Goal: Communication & Community: Share content

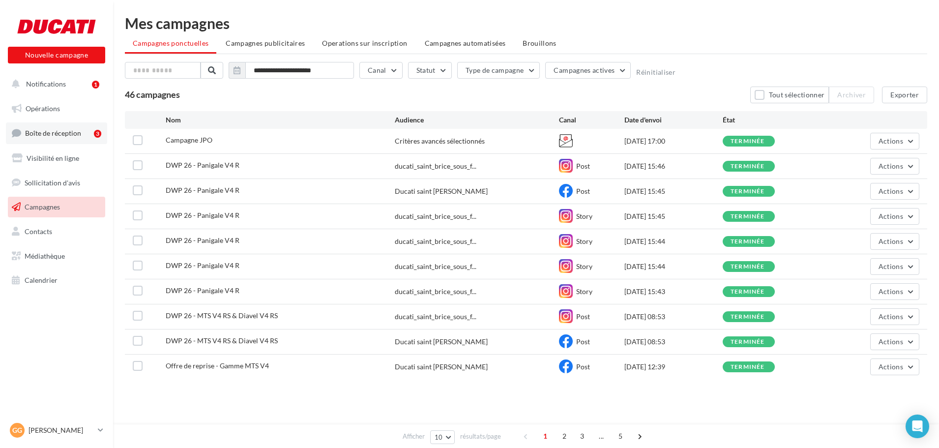
click at [68, 132] on span "Boîte de réception" at bounding box center [53, 133] width 56 height 8
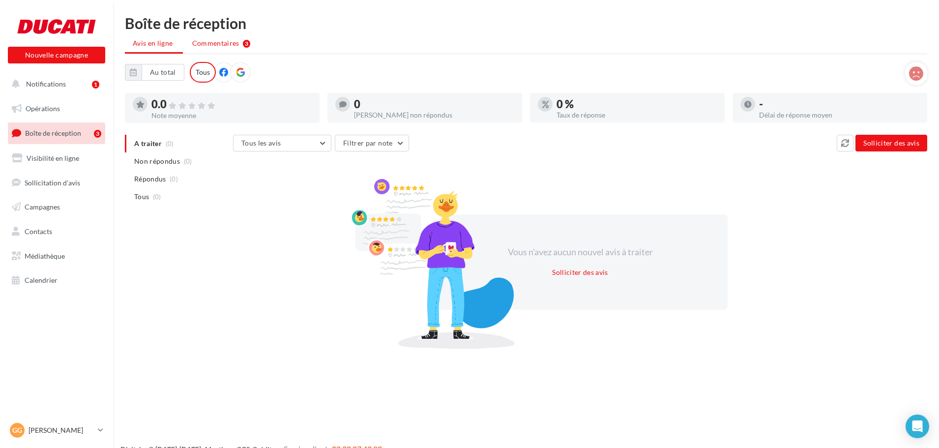
click at [236, 49] on li "Commentaires 3" at bounding box center [221, 43] width 74 height 18
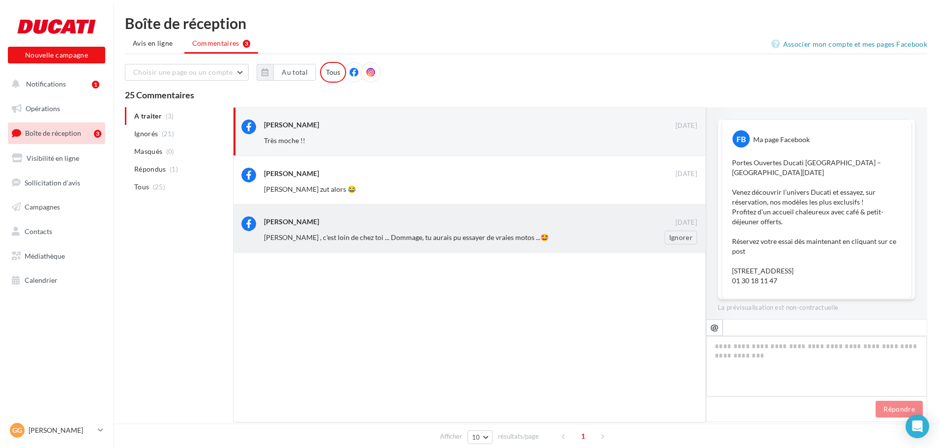
scroll to position [149, 0]
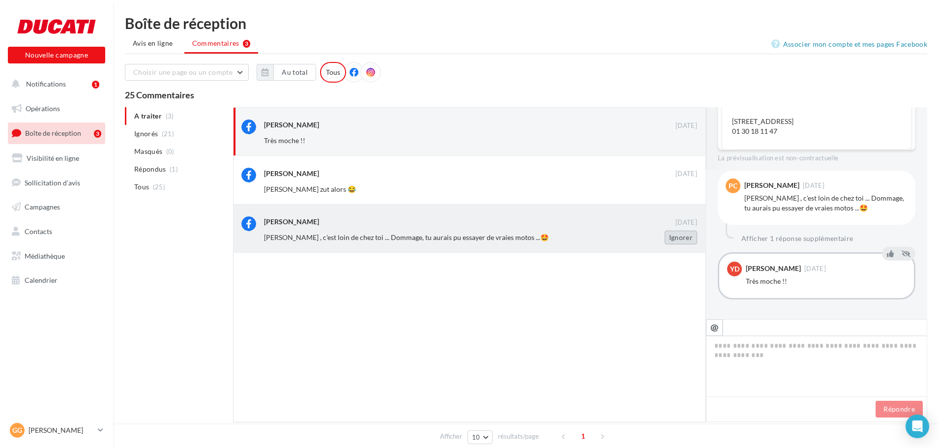
click at [679, 237] on button "Ignorer" at bounding box center [680, 237] width 32 height 14
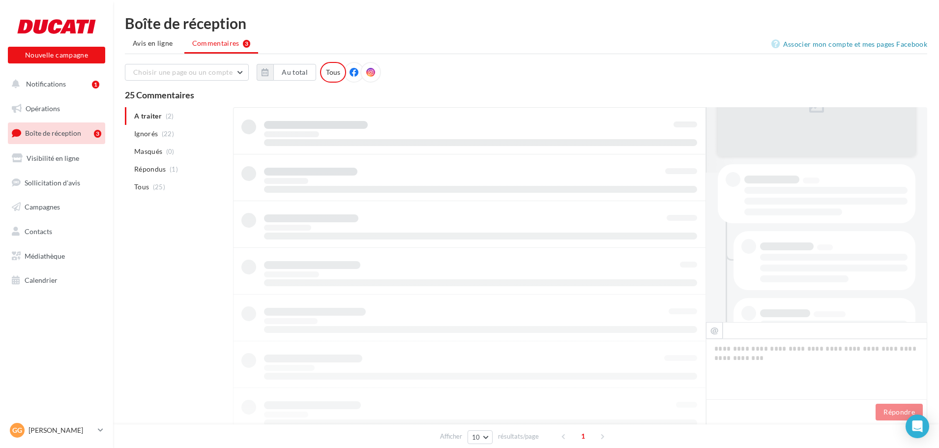
scroll to position [0, 0]
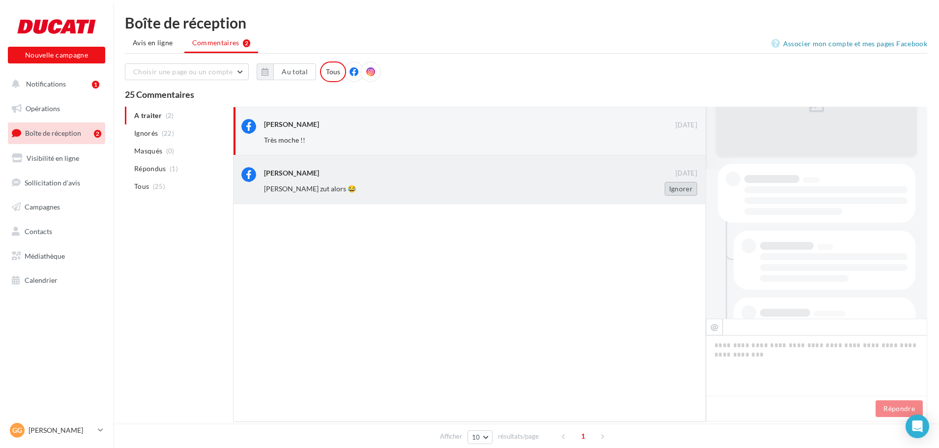
click at [682, 184] on button "Ignorer" at bounding box center [680, 189] width 32 height 14
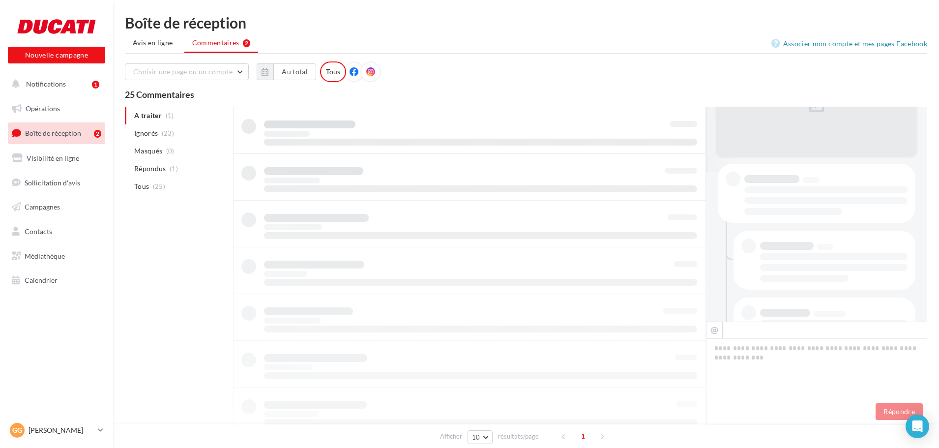
scroll to position [1, 0]
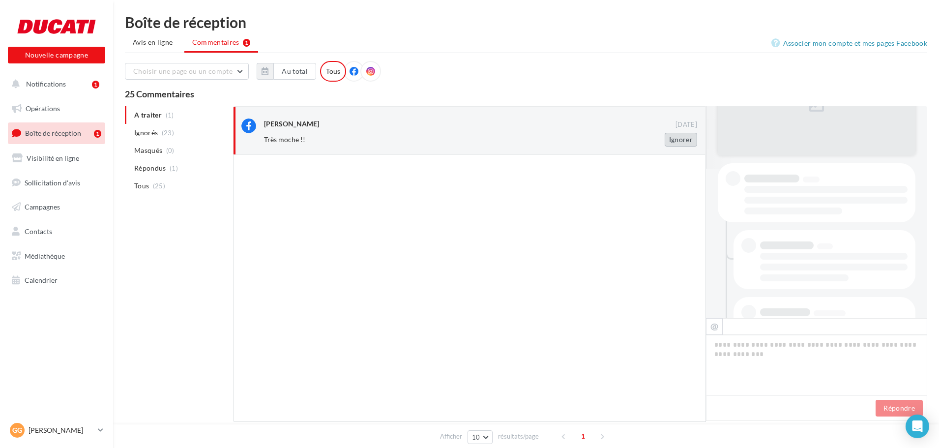
click at [676, 141] on button "Ignorer" at bounding box center [680, 140] width 32 height 14
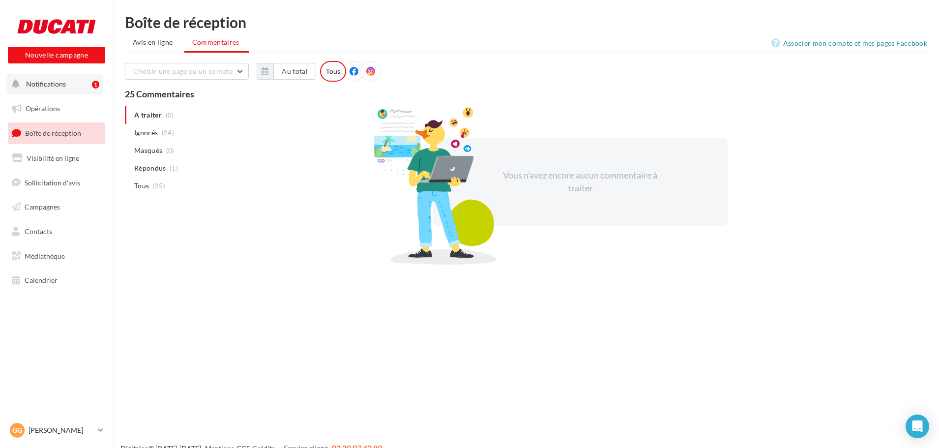
click at [78, 86] on button "Notifications 1" at bounding box center [54, 84] width 97 height 21
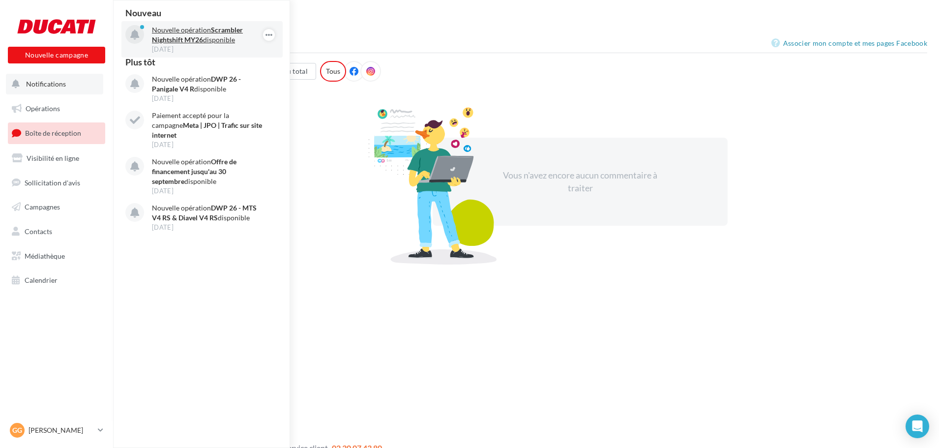
click at [176, 40] on strong "Scrambler Nightshift MY26" at bounding box center [197, 35] width 91 height 18
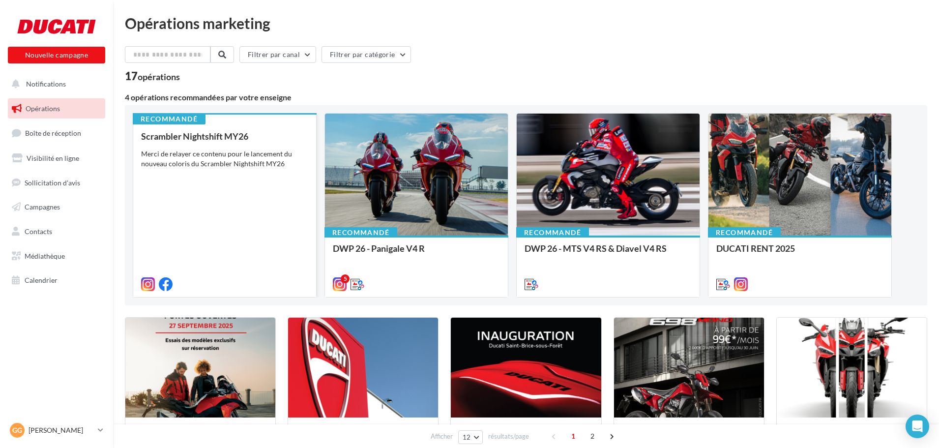
click at [238, 175] on div "Scrambler Nightshift MY26 Merci de relayer ce contenu pour le lancement du nouv…" at bounding box center [224, 209] width 167 height 157
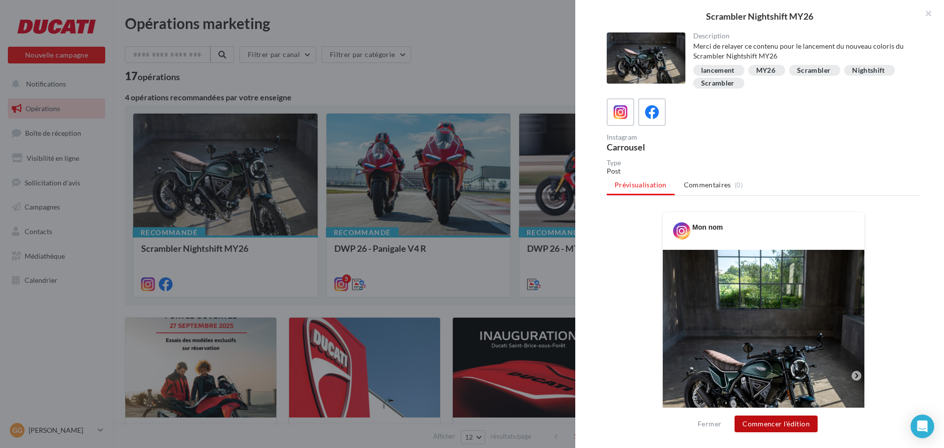
click at [791, 427] on button "Commencer l'édition" at bounding box center [775, 423] width 83 height 17
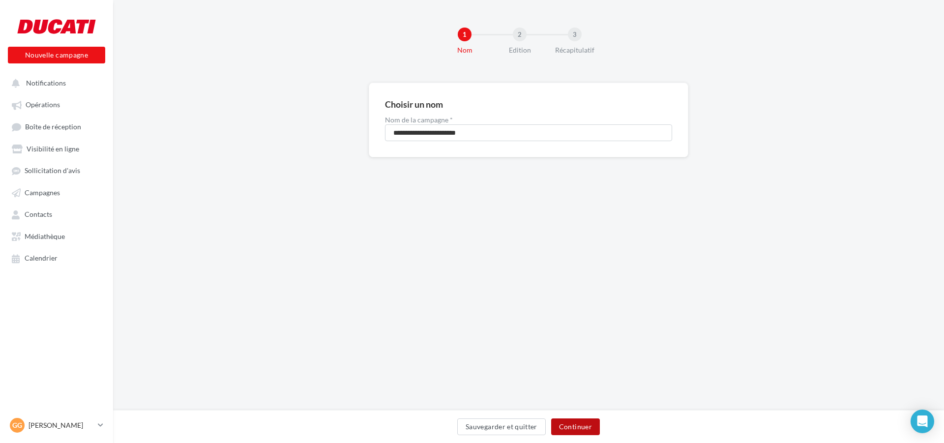
click at [575, 431] on button "Continuer" at bounding box center [575, 426] width 49 height 17
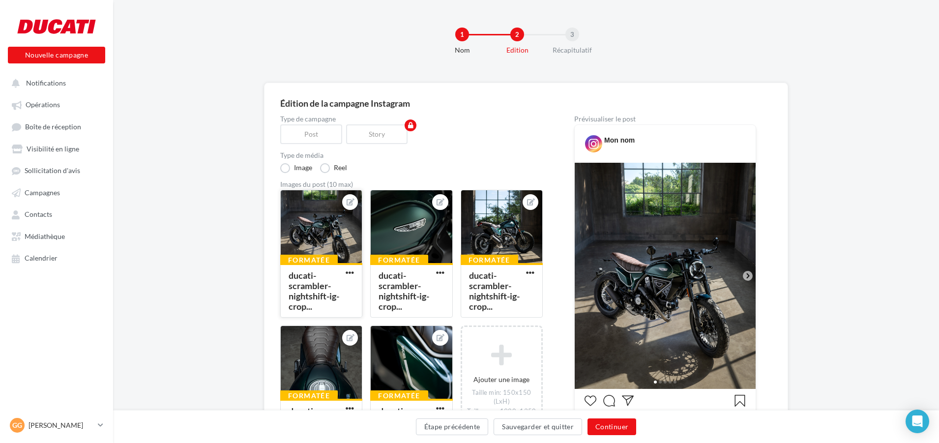
click at [355, 242] on div at bounding box center [321, 227] width 81 height 74
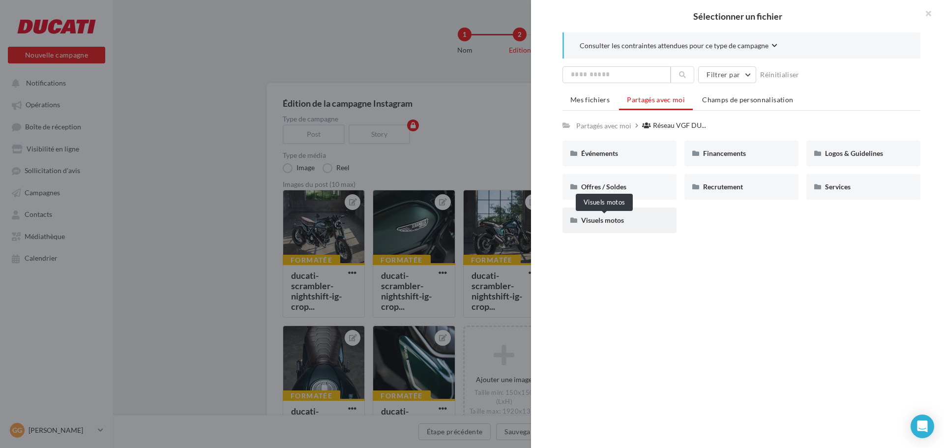
click at [583, 218] on span "Visuels motos" at bounding box center [602, 220] width 43 height 8
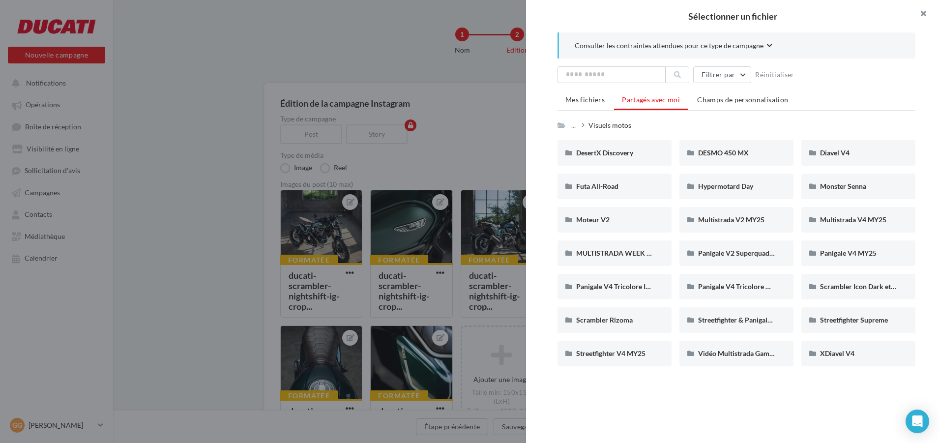
click at [927, 10] on button "button" at bounding box center [918, 14] width 39 height 29
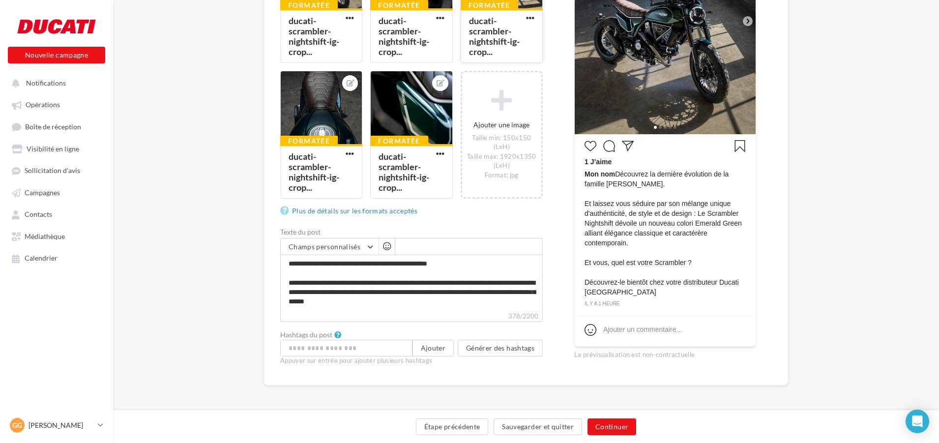
scroll to position [255, 0]
click at [608, 431] on button "Continuer" at bounding box center [611, 426] width 49 height 17
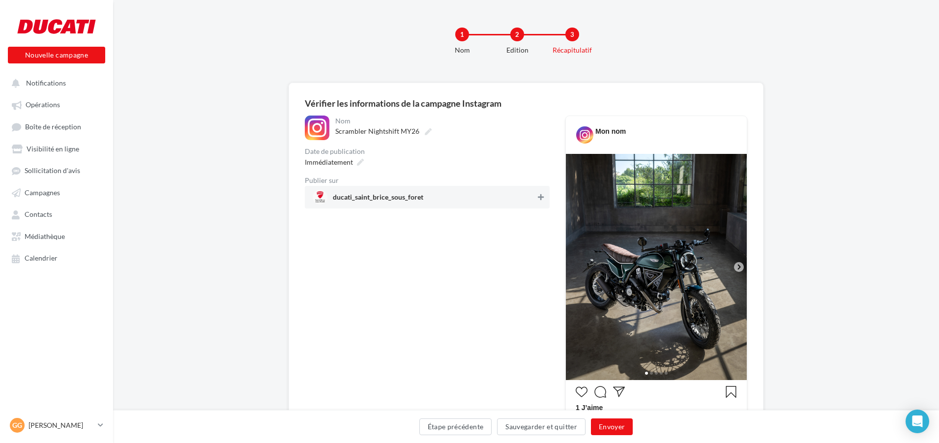
click at [541, 200] on icon at bounding box center [541, 197] width 6 height 7
click at [603, 425] on button "Envoyer" at bounding box center [612, 426] width 42 height 17
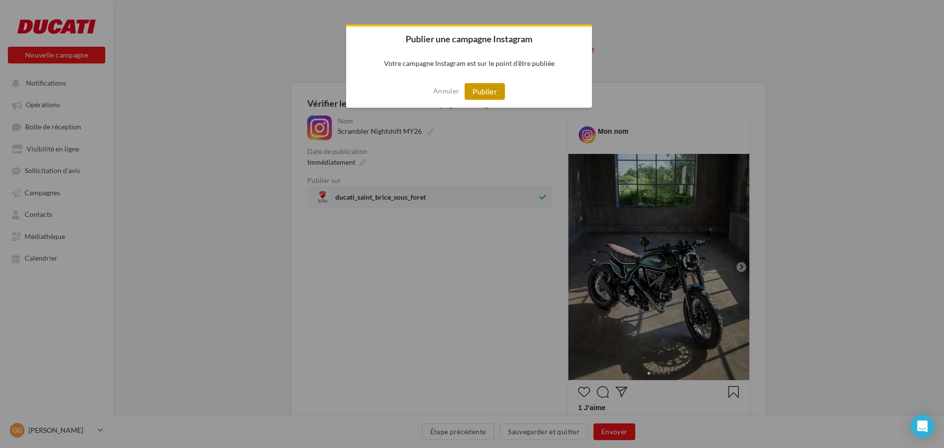
click at [483, 98] on button "Publier" at bounding box center [484, 91] width 40 height 17
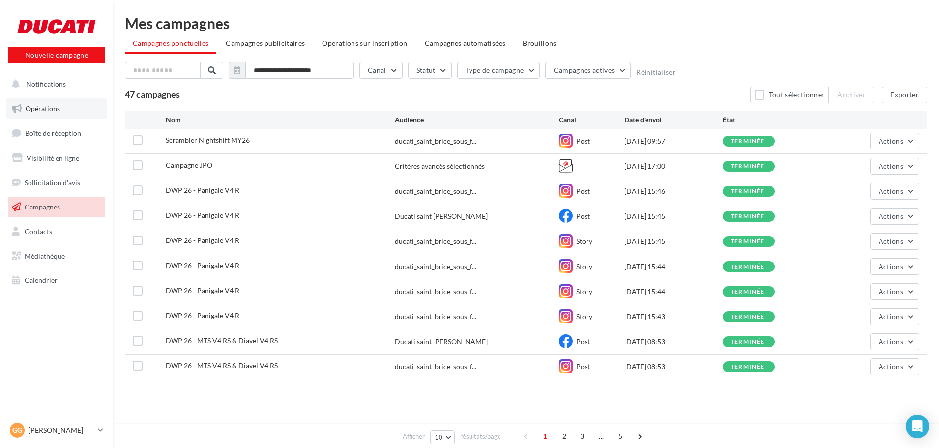
click at [41, 108] on span "Opérations" at bounding box center [43, 108] width 34 height 8
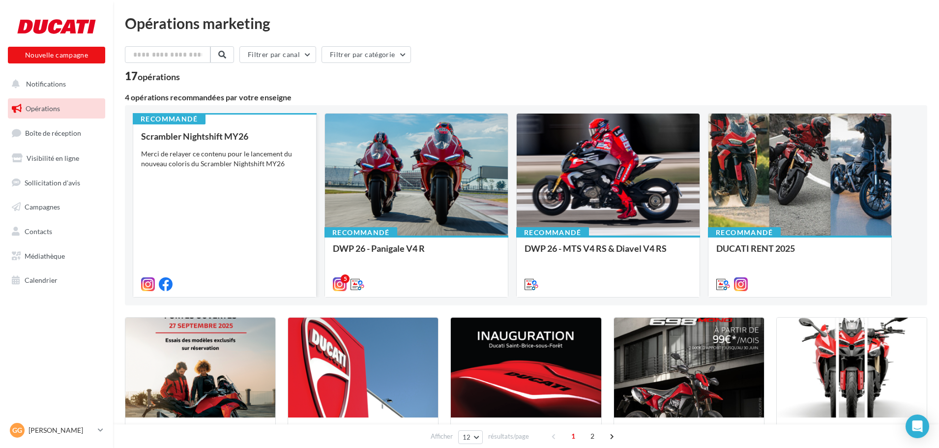
click at [274, 219] on div "Scrambler Nightshift MY26 Merci de relayer ce contenu pour le lancement du nouv…" at bounding box center [224, 209] width 167 height 157
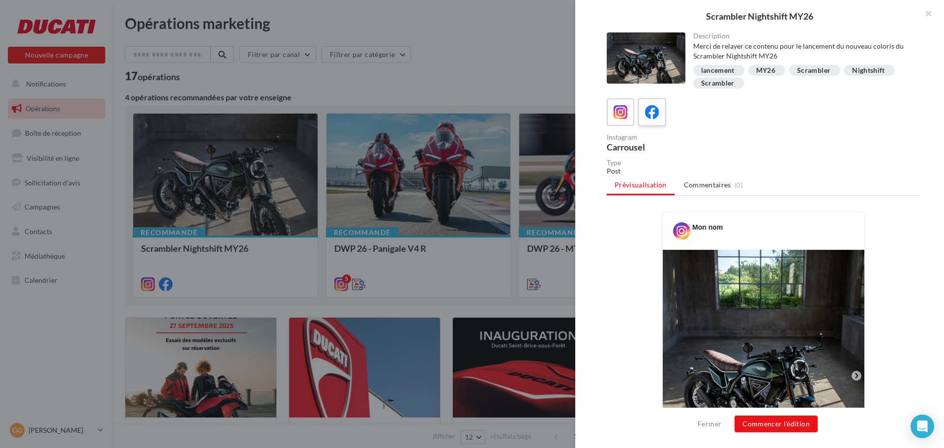
click at [653, 111] on icon at bounding box center [652, 112] width 14 height 14
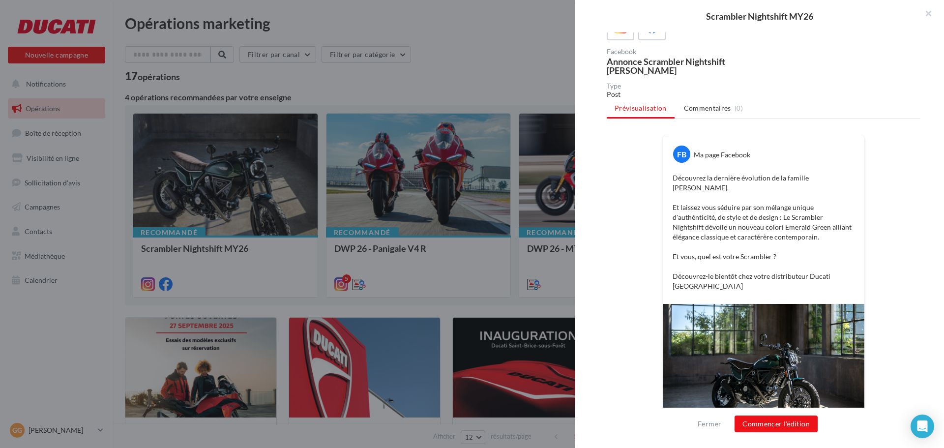
scroll to position [147, 0]
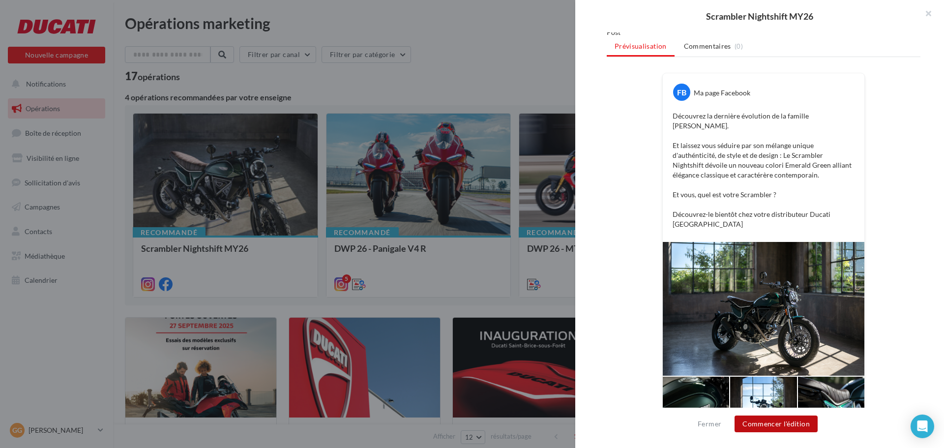
click at [787, 426] on button "Commencer l'édition" at bounding box center [775, 423] width 83 height 17
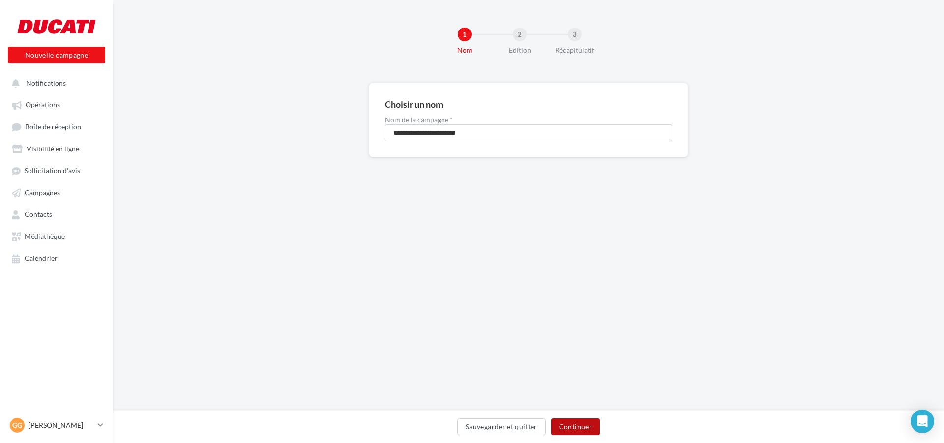
click at [584, 424] on button "Continuer" at bounding box center [575, 426] width 49 height 17
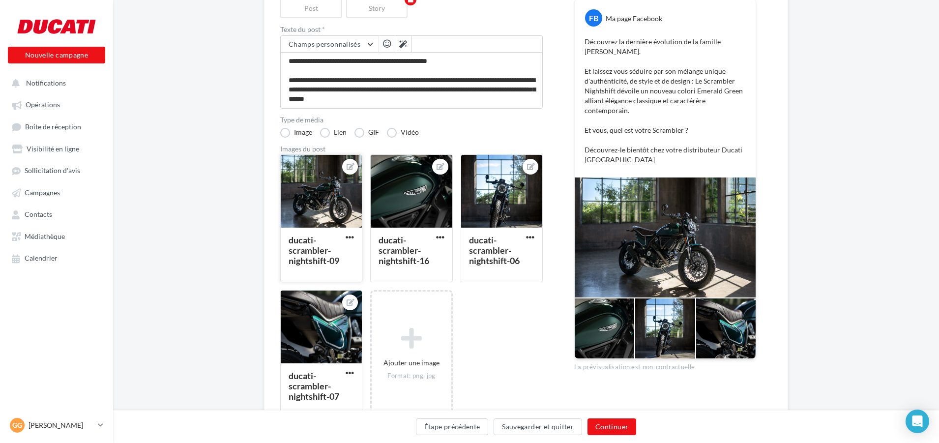
scroll to position [147, 0]
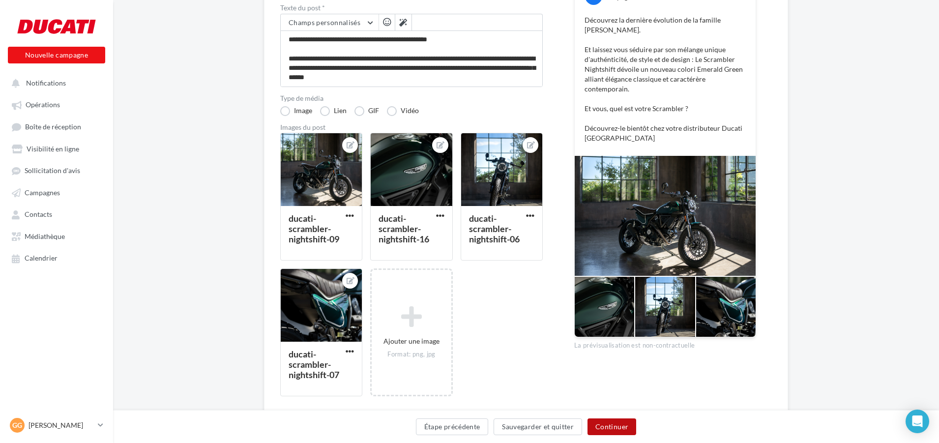
click at [601, 424] on button "Continuer" at bounding box center [611, 426] width 49 height 17
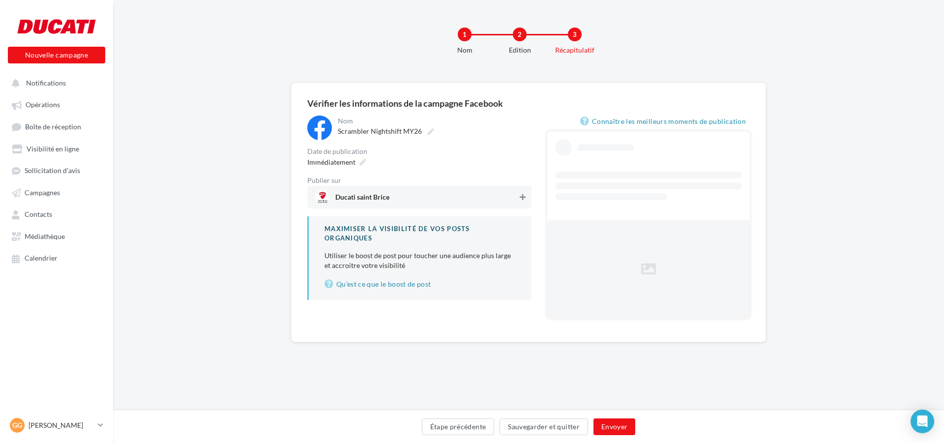
click at [518, 200] on button at bounding box center [523, 197] width 10 height 12
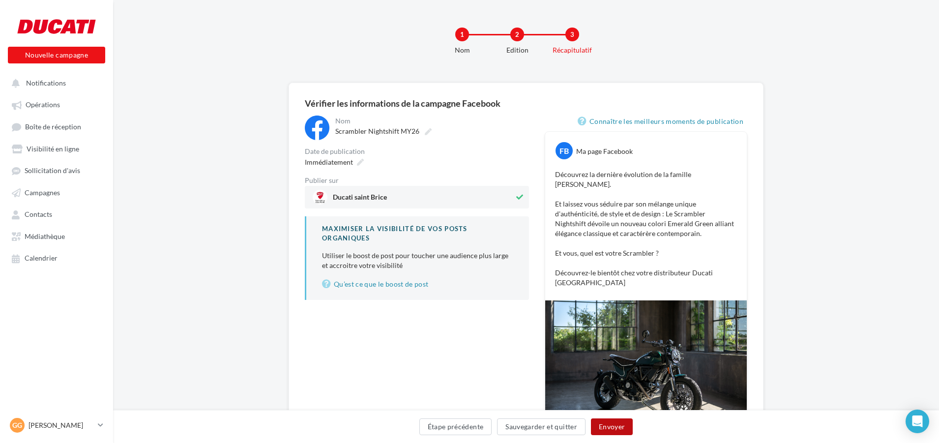
click at [611, 425] on button "Envoyer" at bounding box center [612, 426] width 42 height 17
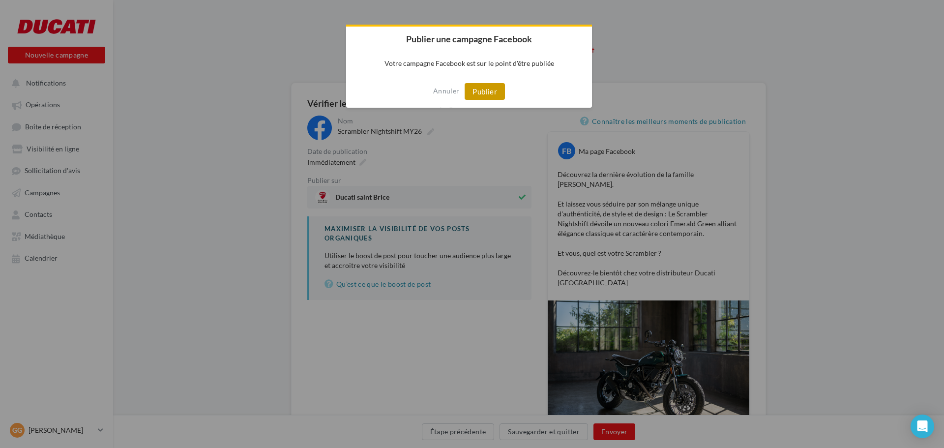
click at [490, 90] on button "Publier" at bounding box center [484, 91] width 40 height 17
